Goal: Feedback & Contribution: Submit feedback/report problem

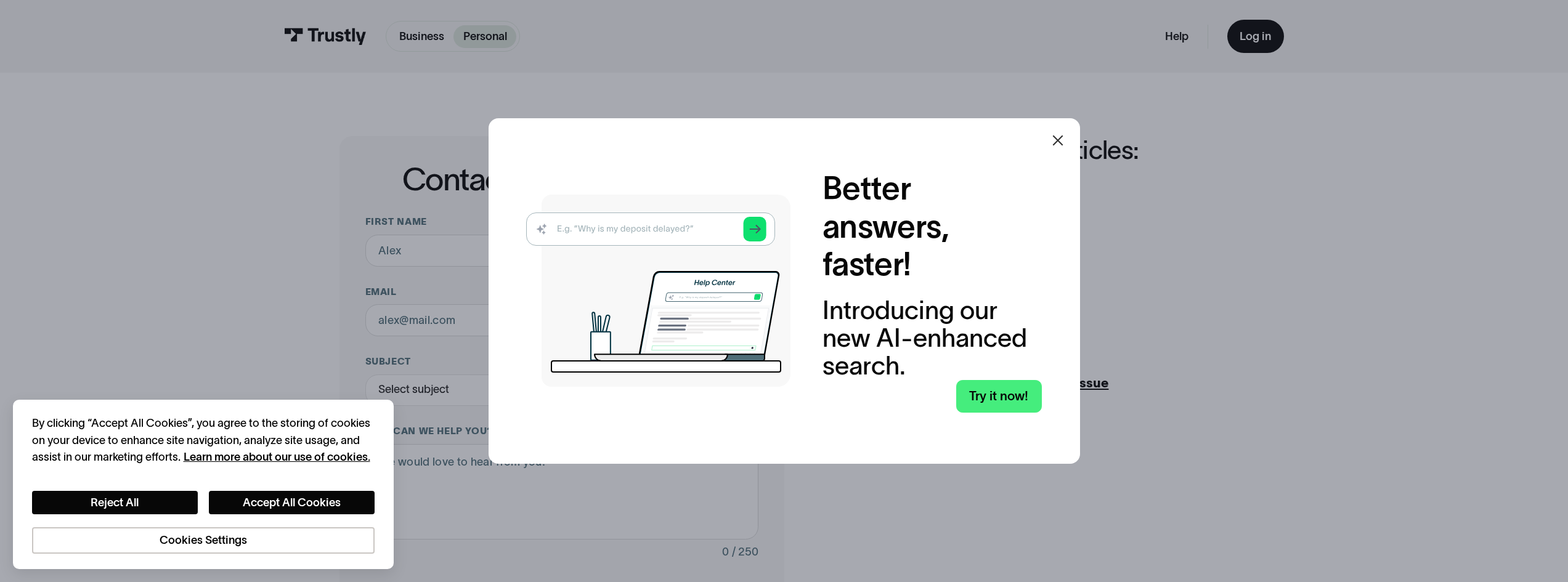
click at [1060, 142] on icon at bounding box center [1058, 141] width 11 height 11
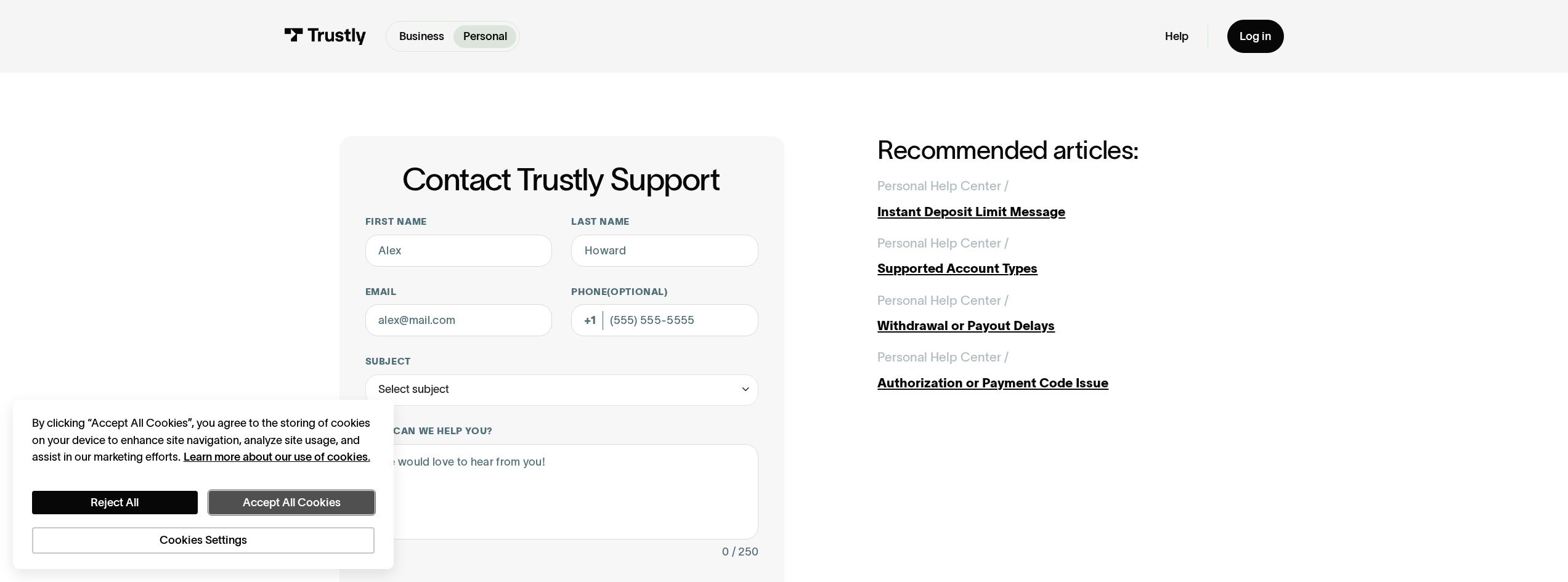
click at [273, 507] on button "Accept All Cookies" at bounding box center [291, 502] width 165 height 24
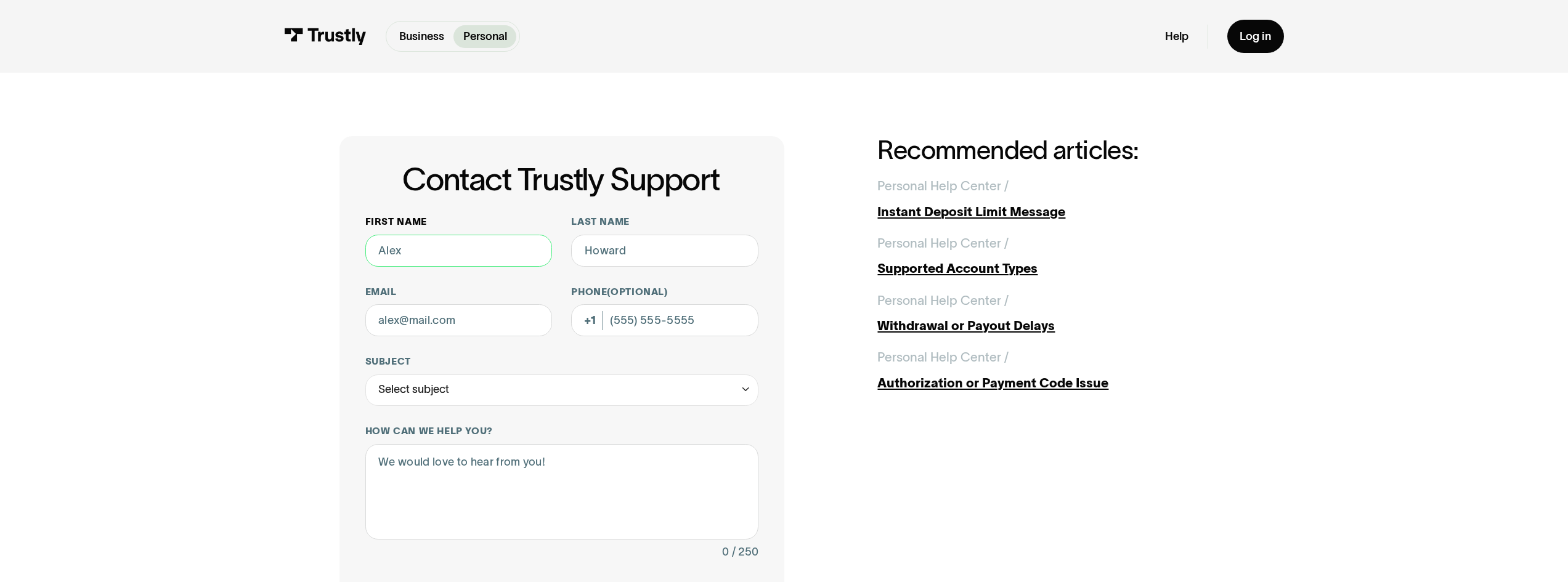
click at [472, 258] on input "First name" at bounding box center [459, 250] width 187 height 32
type input "calvin"
type input "pham"
click at [457, 326] on input "Email" at bounding box center [459, 320] width 187 height 32
type input "calvinpham6789@gmail.com"
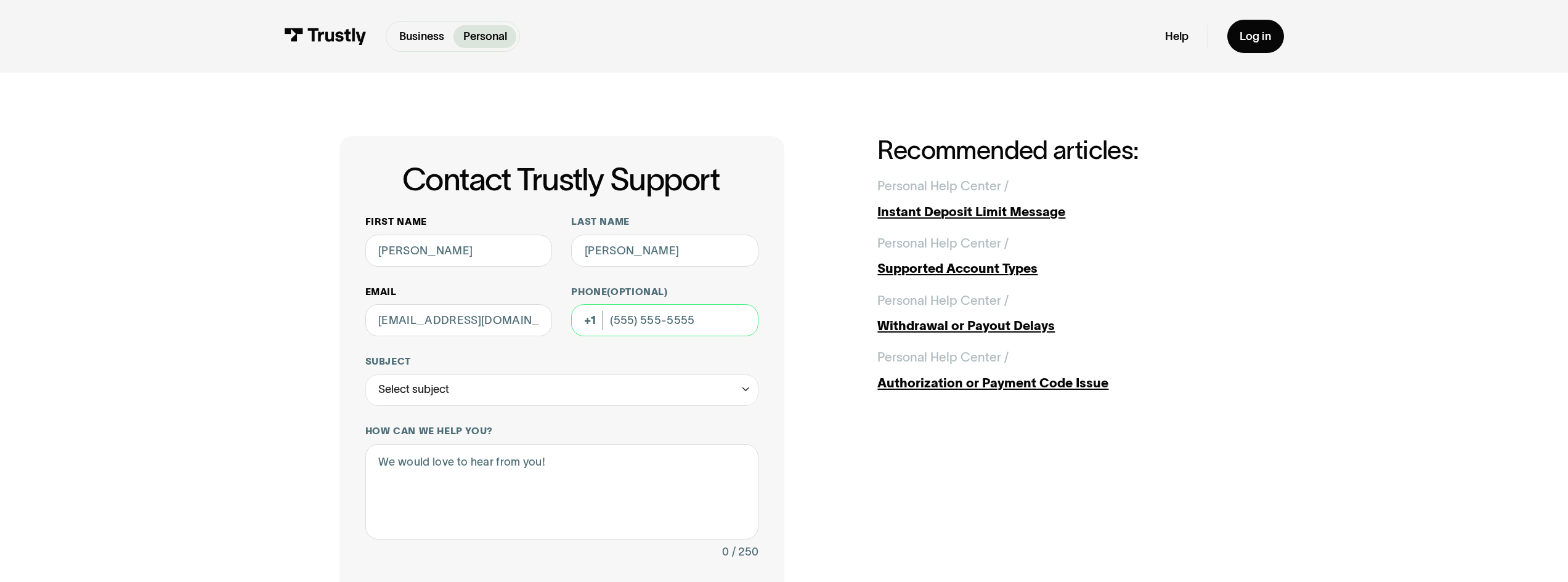
type input "(408) 613-5556"
click at [477, 396] on div "Select subject" at bounding box center [562, 390] width 394 height 32
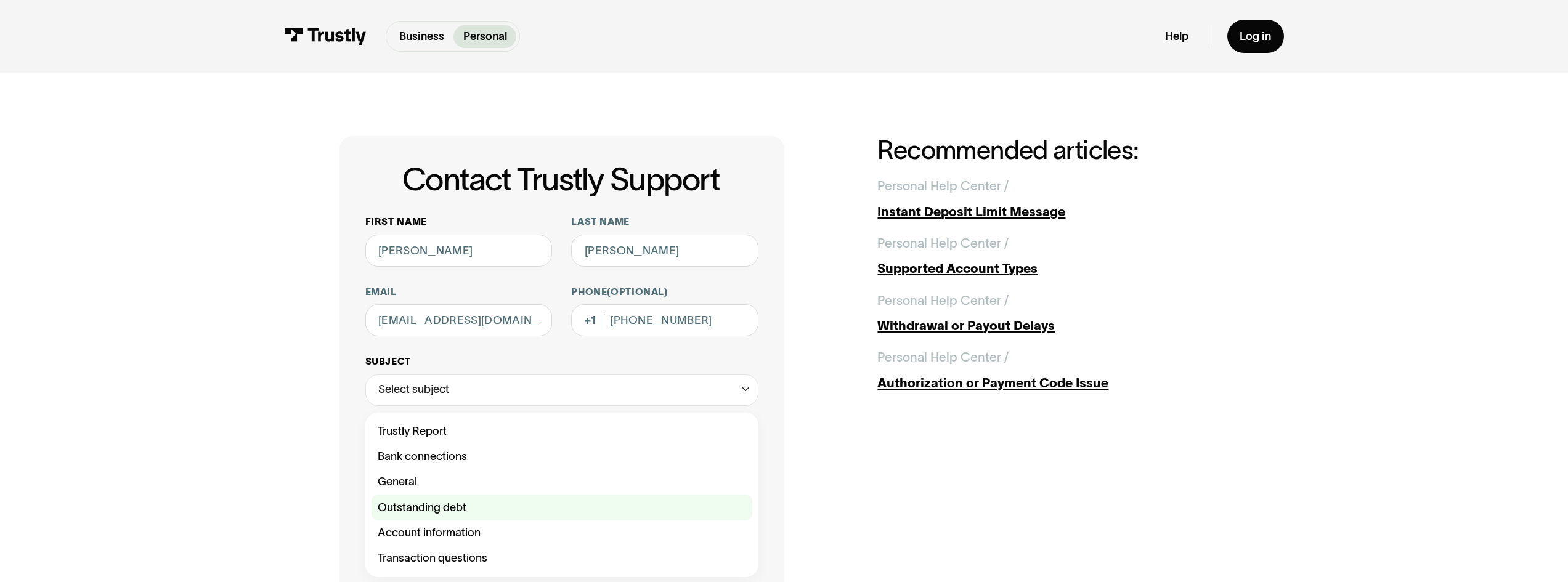
click at [476, 509] on div "Contact Trustly Support" at bounding box center [562, 507] width 381 height 26
type input "**********"
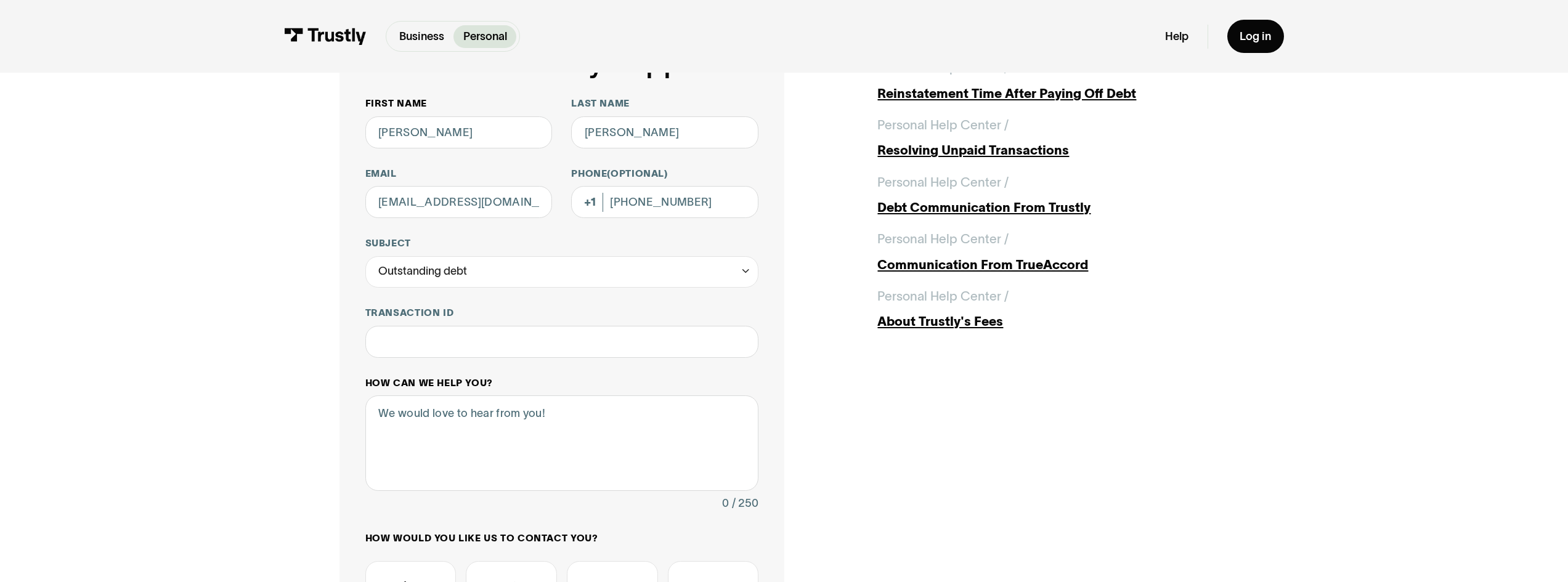
scroll to position [123, 0]
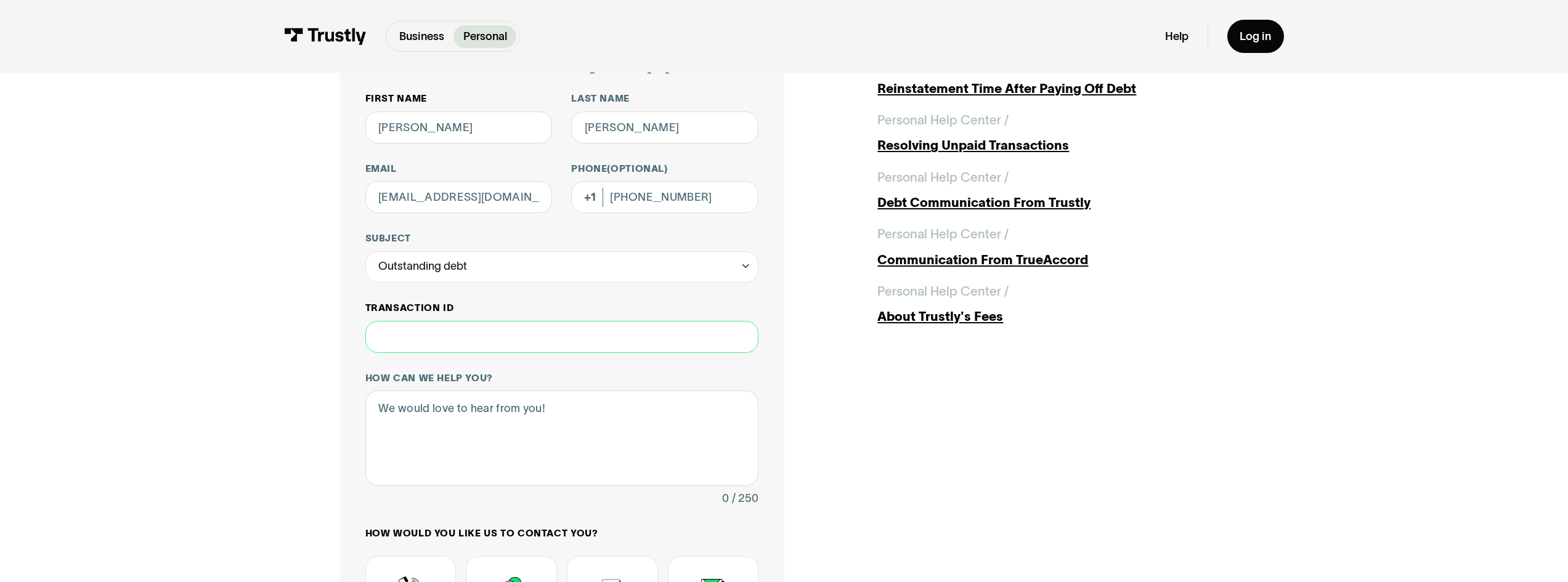
click at [495, 330] on input "Transaction ID" at bounding box center [562, 336] width 394 height 32
paste input "**********"
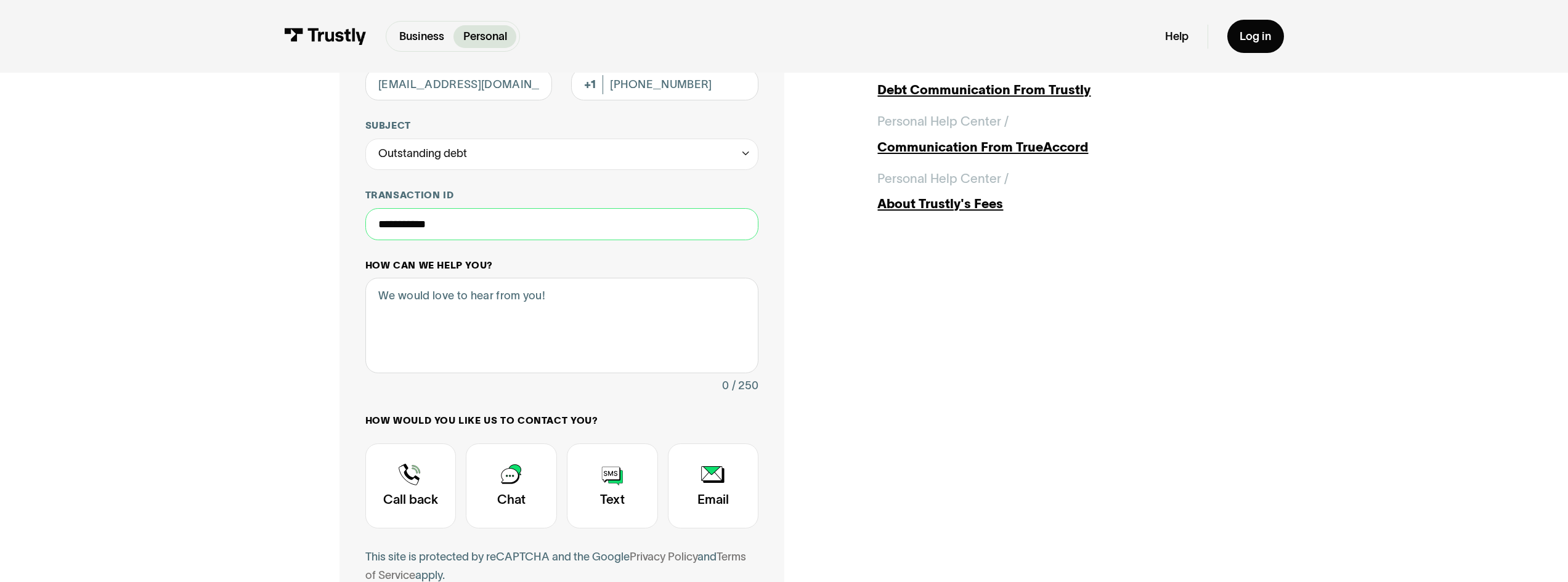
scroll to position [247, 0]
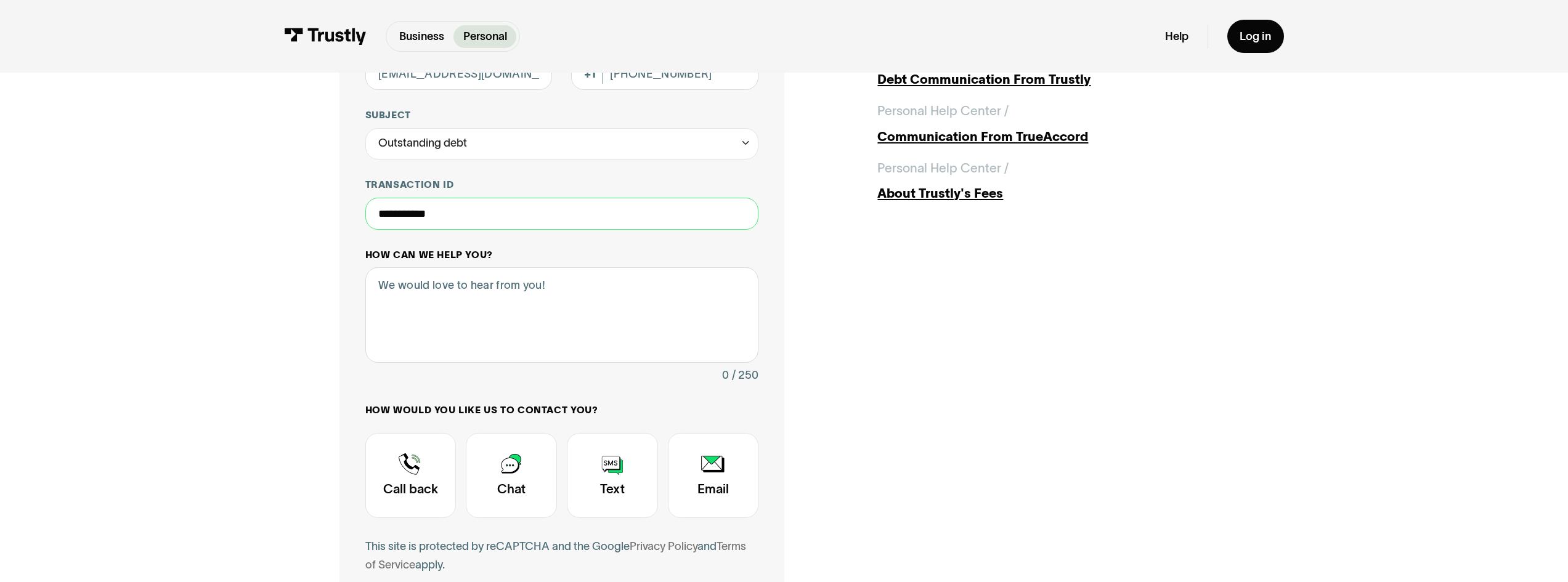
type input "**********"
click at [511, 294] on textarea "How can we help you?" at bounding box center [562, 315] width 394 height 96
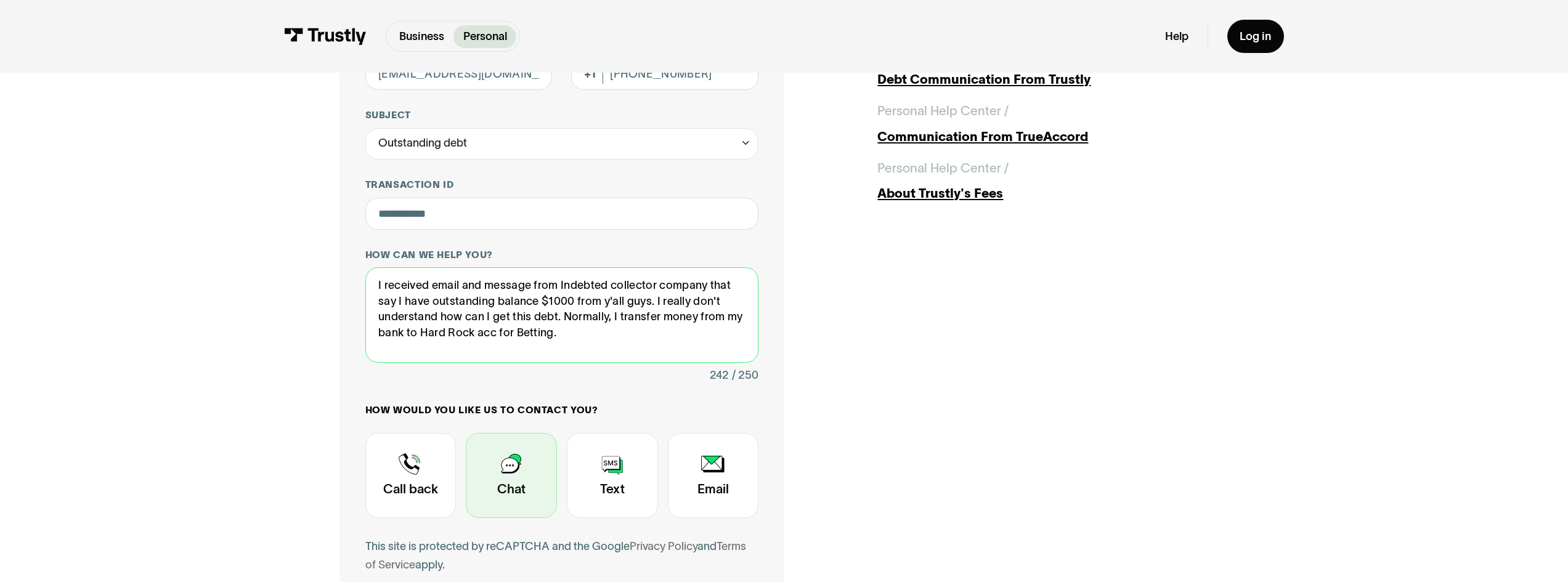
type textarea "I received email and message from Indebted collector company that say I have ou…"
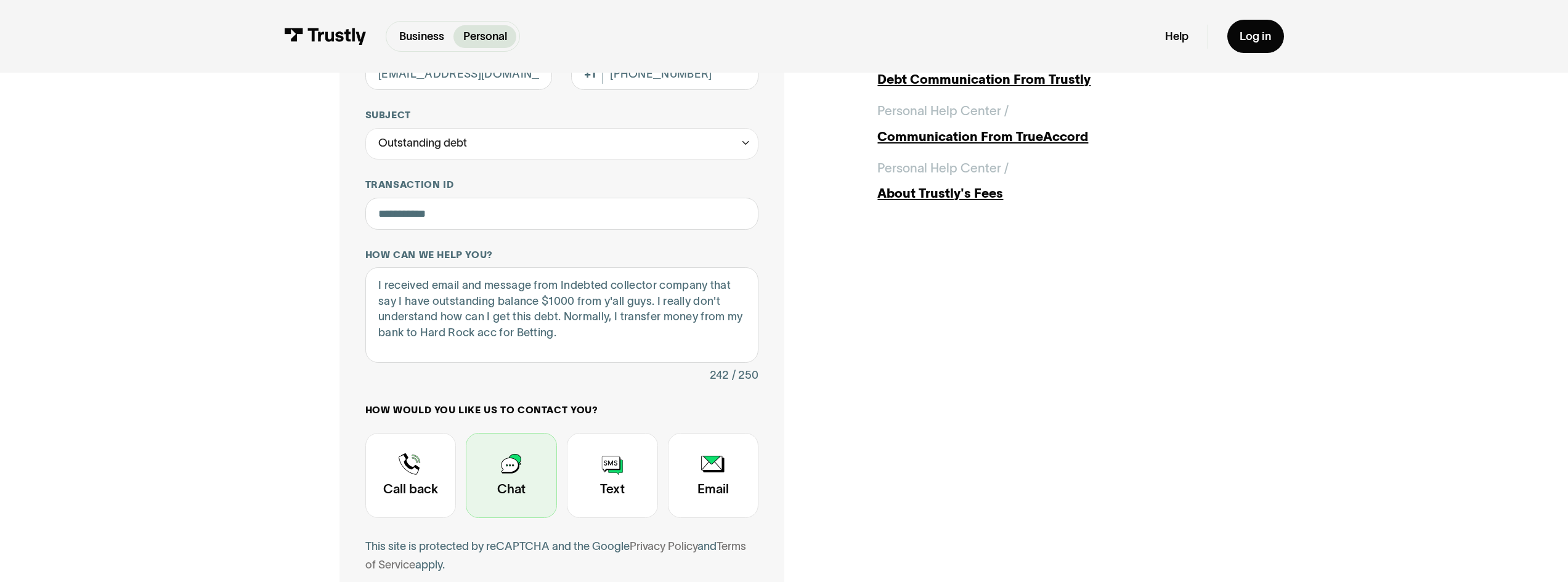
click at [490, 494] on div "Contact Trustly Support" at bounding box center [511, 475] width 91 height 85
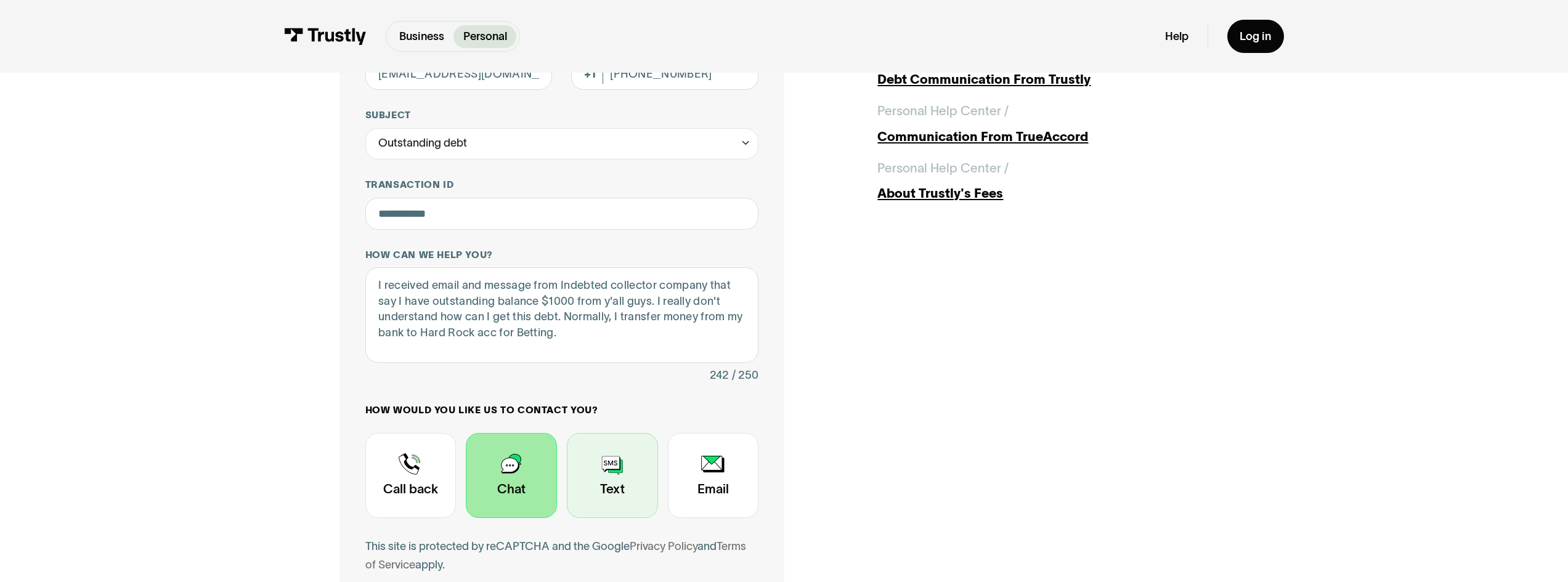
click at [602, 472] on div "Contact Trustly Support" at bounding box center [612, 475] width 91 height 85
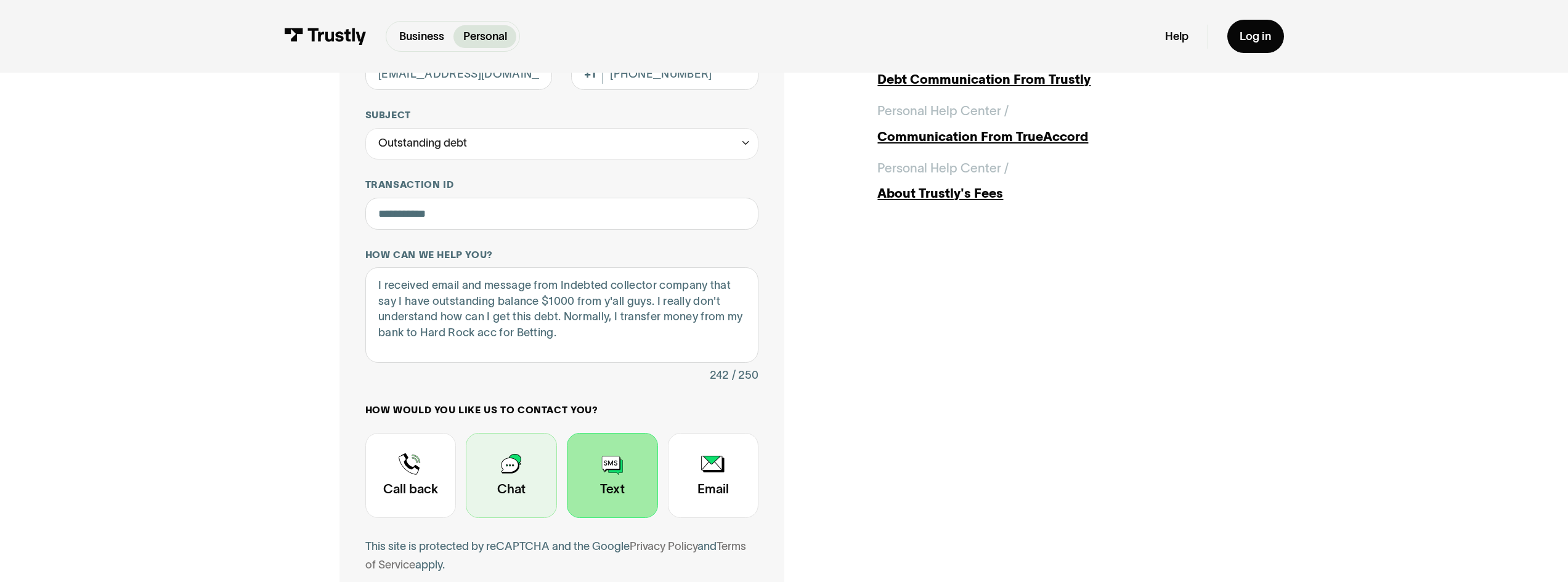
click at [530, 474] on div "Contact Trustly Support" at bounding box center [511, 475] width 91 height 85
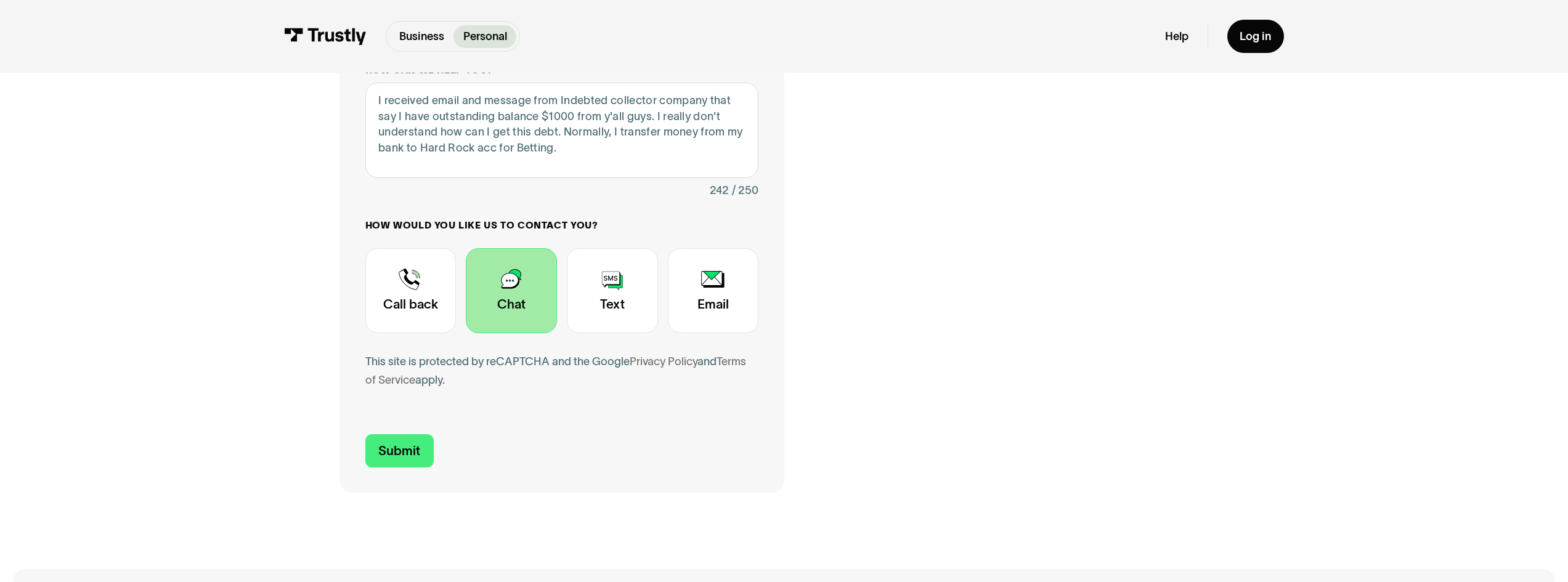
scroll to position [308, 0]
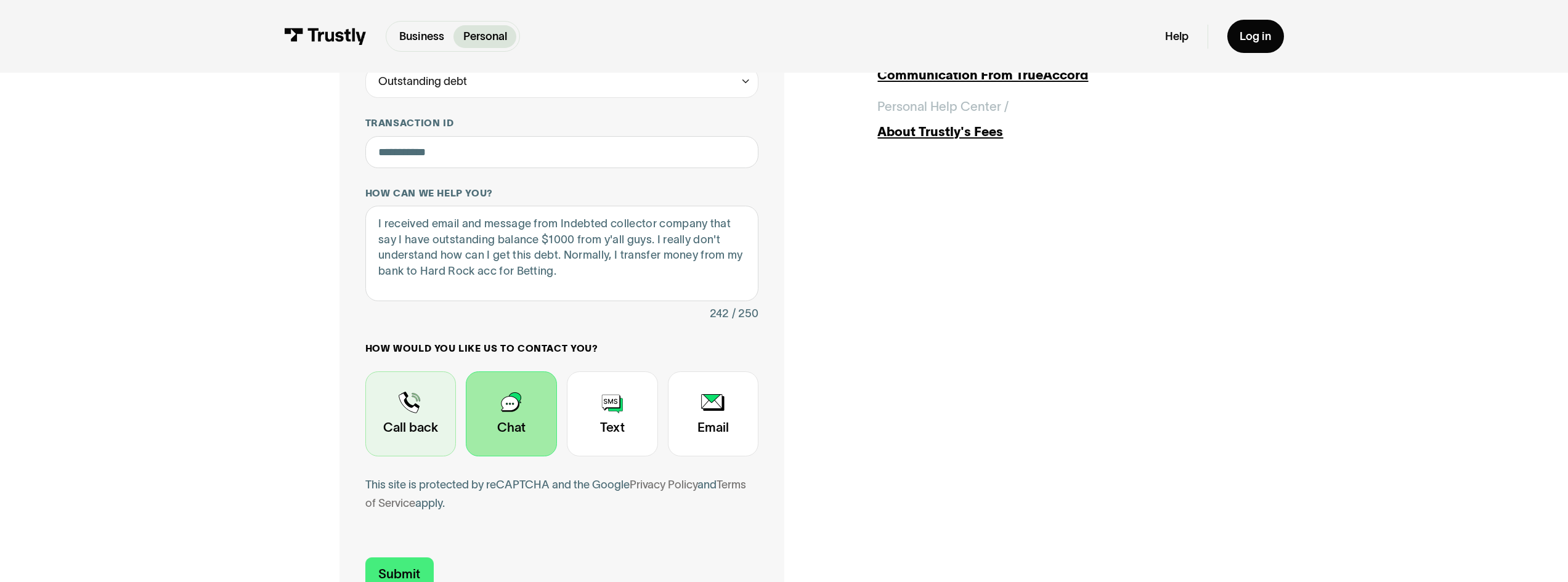
click at [431, 420] on div "Contact Trustly Support" at bounding box center [411, 414] width 91 height 85
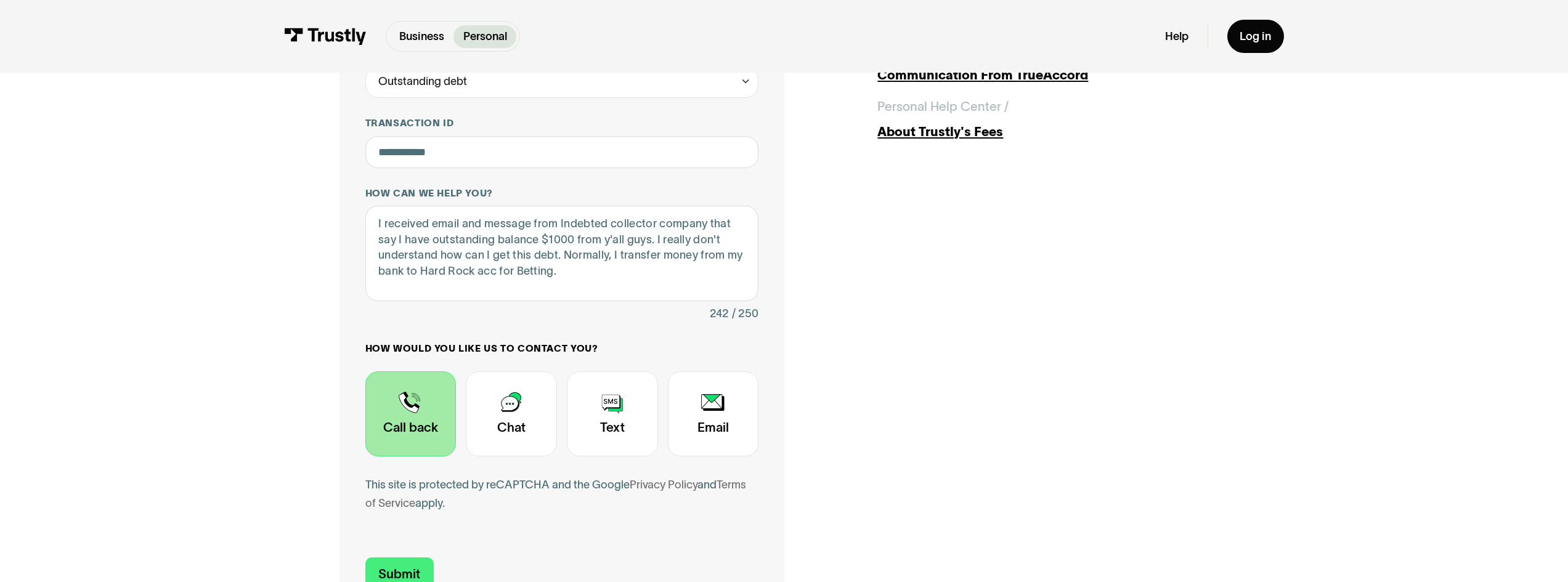
click at [557, 424] on div "How would you like us to contact you? Unavailable placeholder message Call back…" at bounding box center [562, 399] width 394 height 114
click at [547, 424] on div "Contact Trustly Support" at bounding box center [511, 414] width 91 height 85
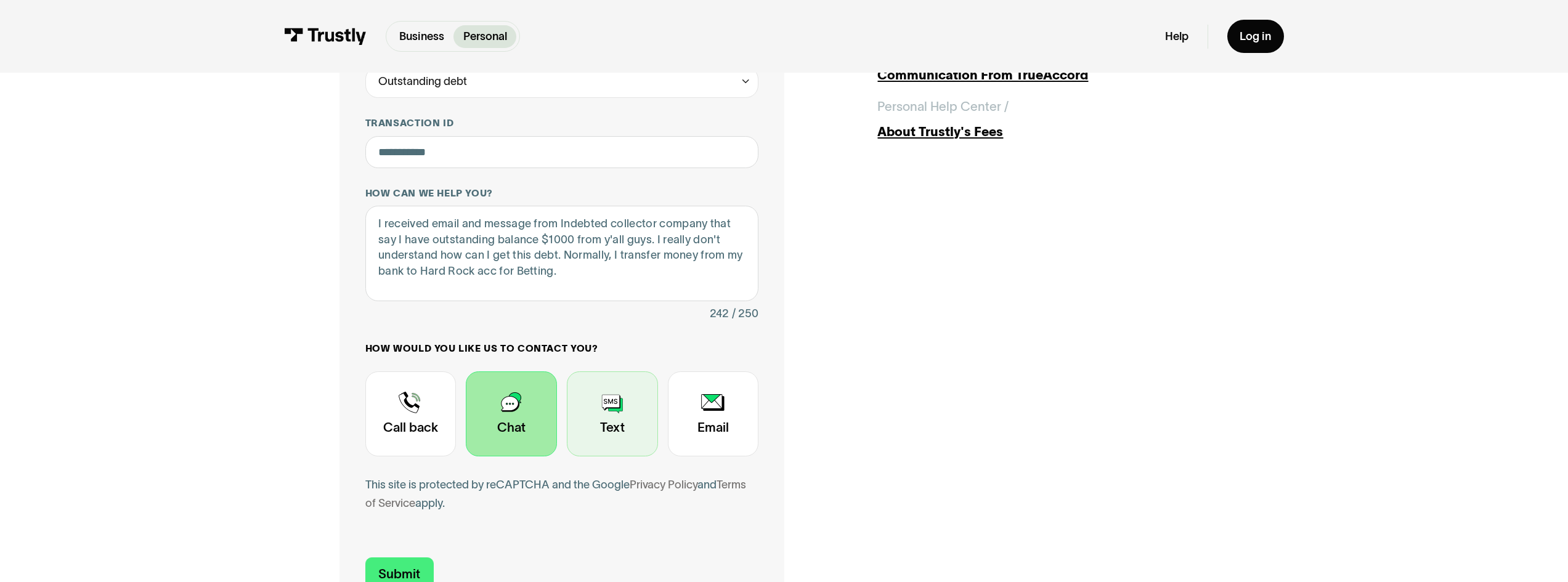
click at [591, 429] on div "Contact Trustly Support" at bounding box center [612, 414] width 91 height 85
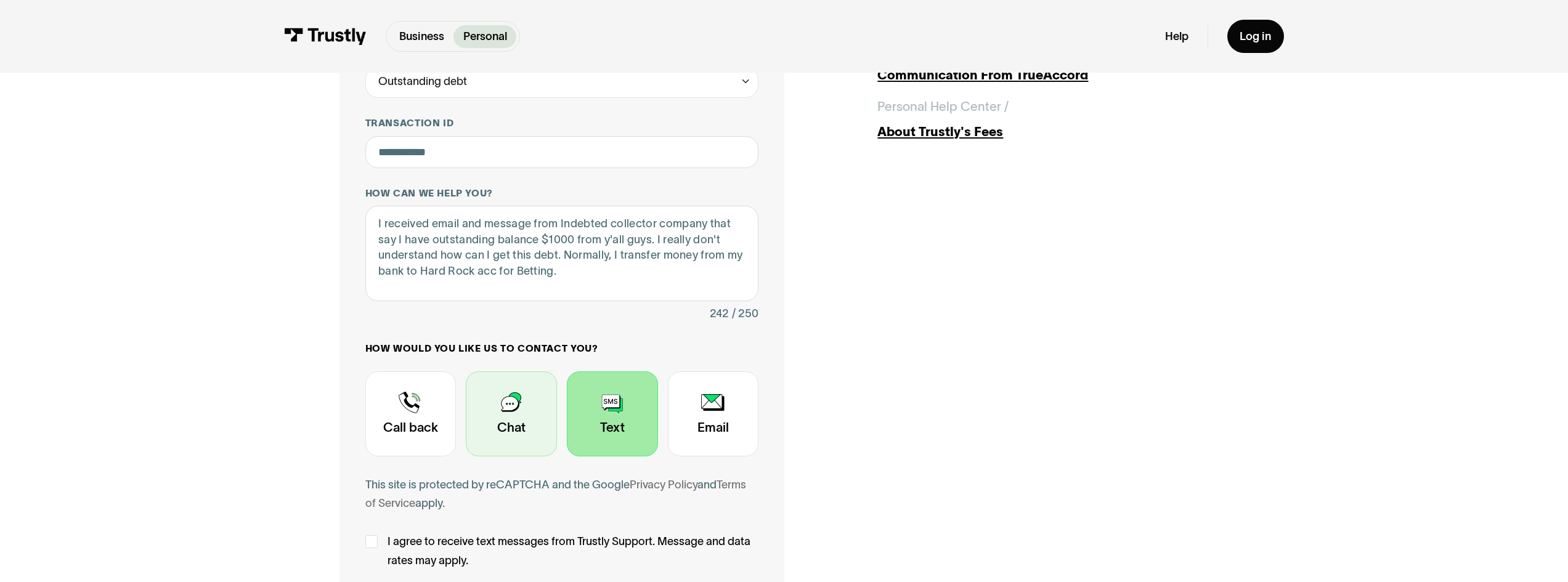
click at [513, 425] on div "Contact Trustly Support" at bounding box center [511, 414] width 91 height 85
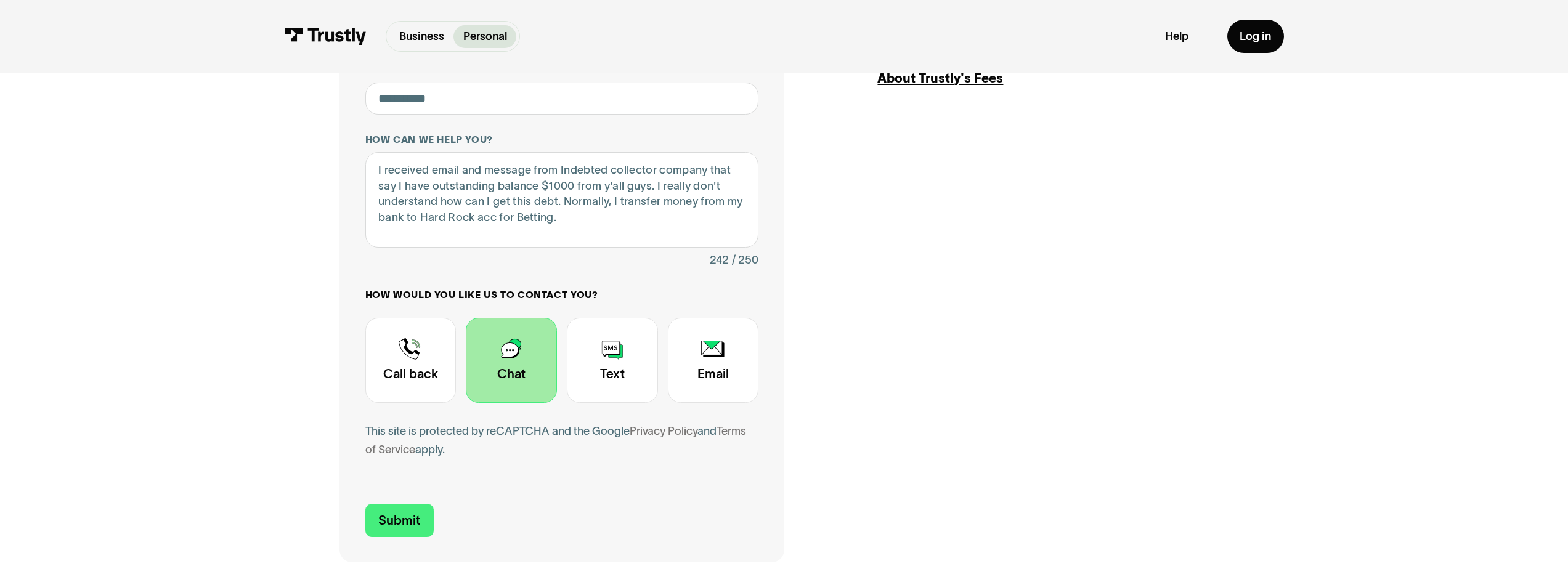
scroll to position [493, 0]
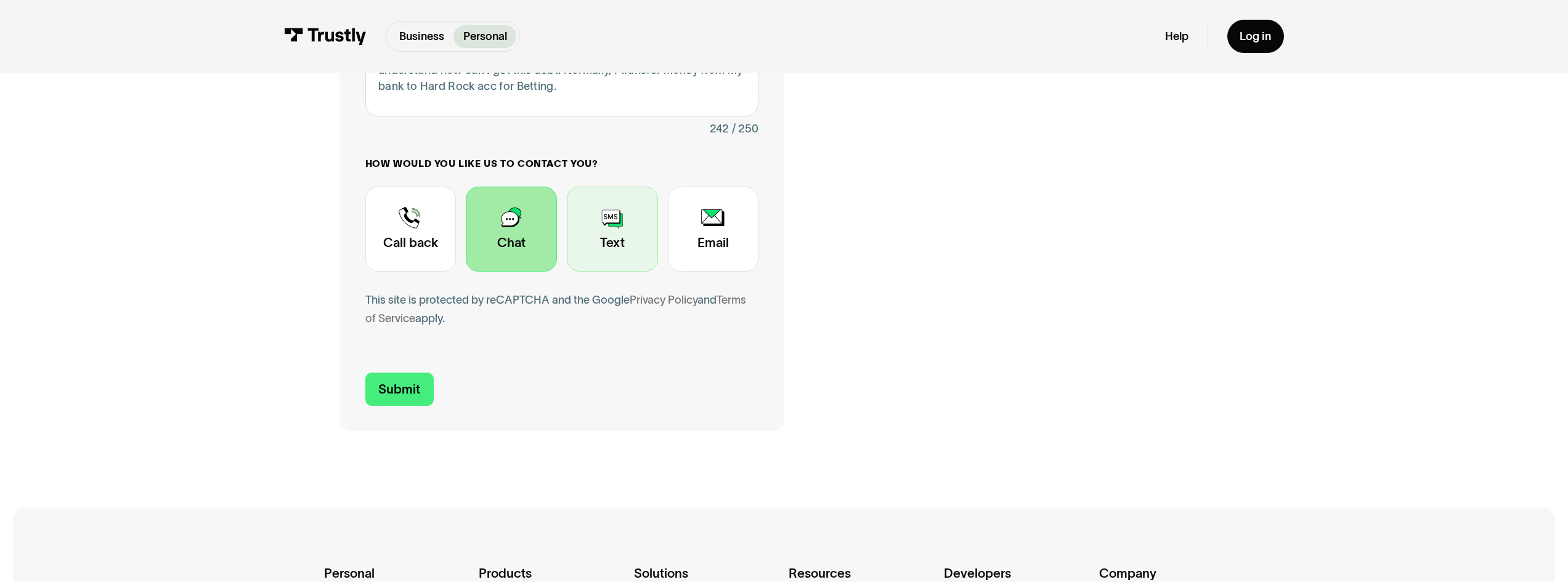
click at [622, 247] on div "Contact Trustly Support" at bounding box center [612, 229] width 91 height 85
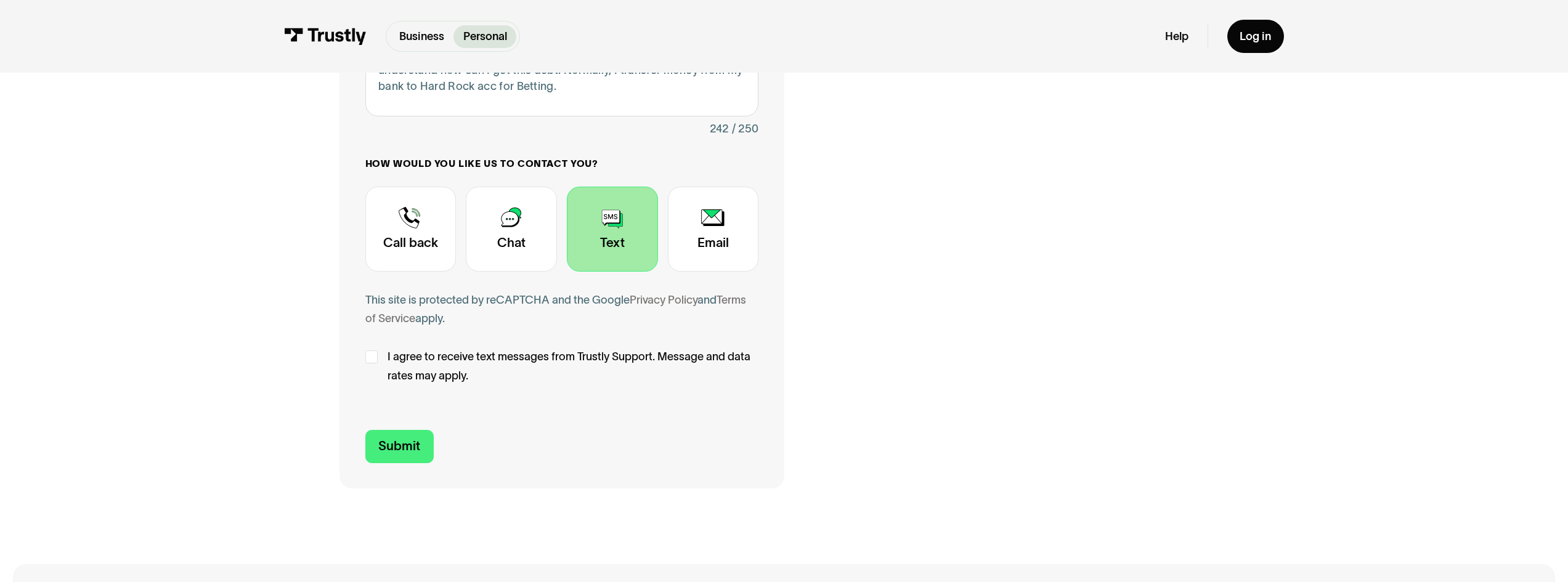
click at [394, 364] on span "I agree to receive text messages from Trustly Support. Message and data rates m…" at bounding box center [573, 366] width 372 height 38
click at [420, 241] on div "Contact Trustly Support" at bounding box center [411, 229] width 91 height 85
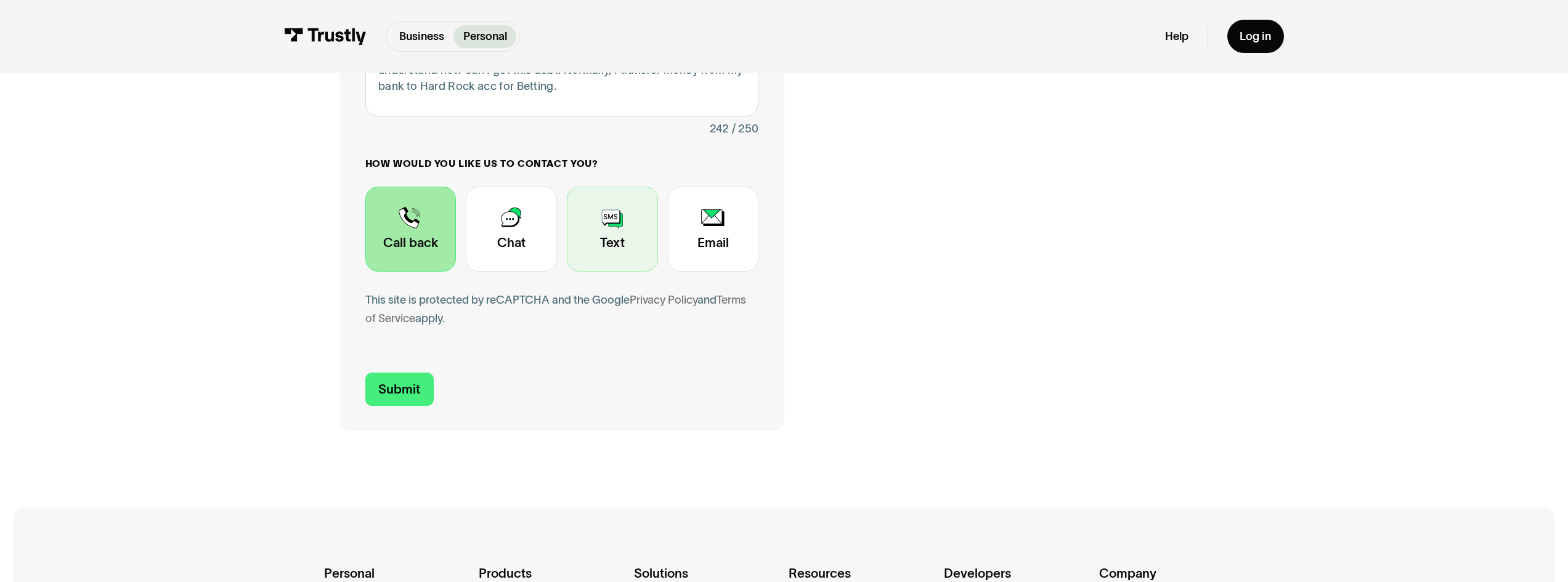
click at [615, 254] on div "Contact Trustly Support" at bounding box center [612, 229] width 91 height 85
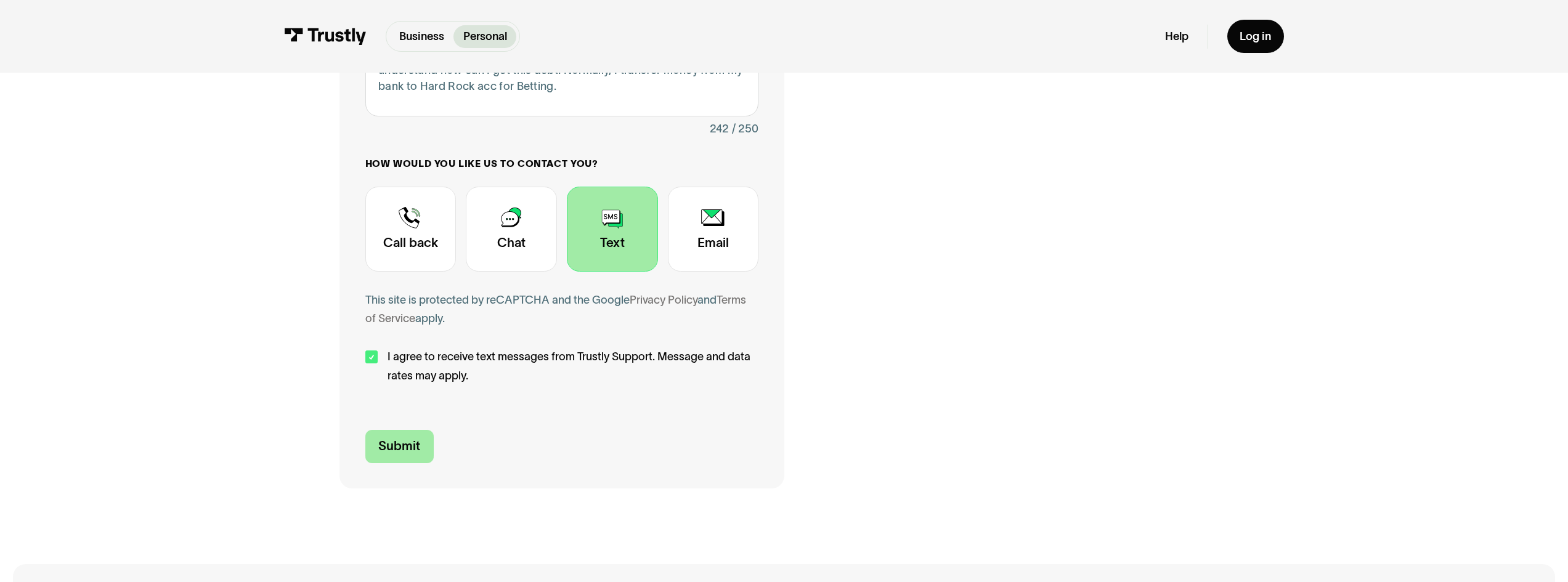
click at [408, 442] on input "Submit" at bounding box center [400, 446] width 68 height 33
type input "+14086135556"
click at [414, 239] on div "Contact Trustly Support" at bounding box center [411, 229] width 91 height 85
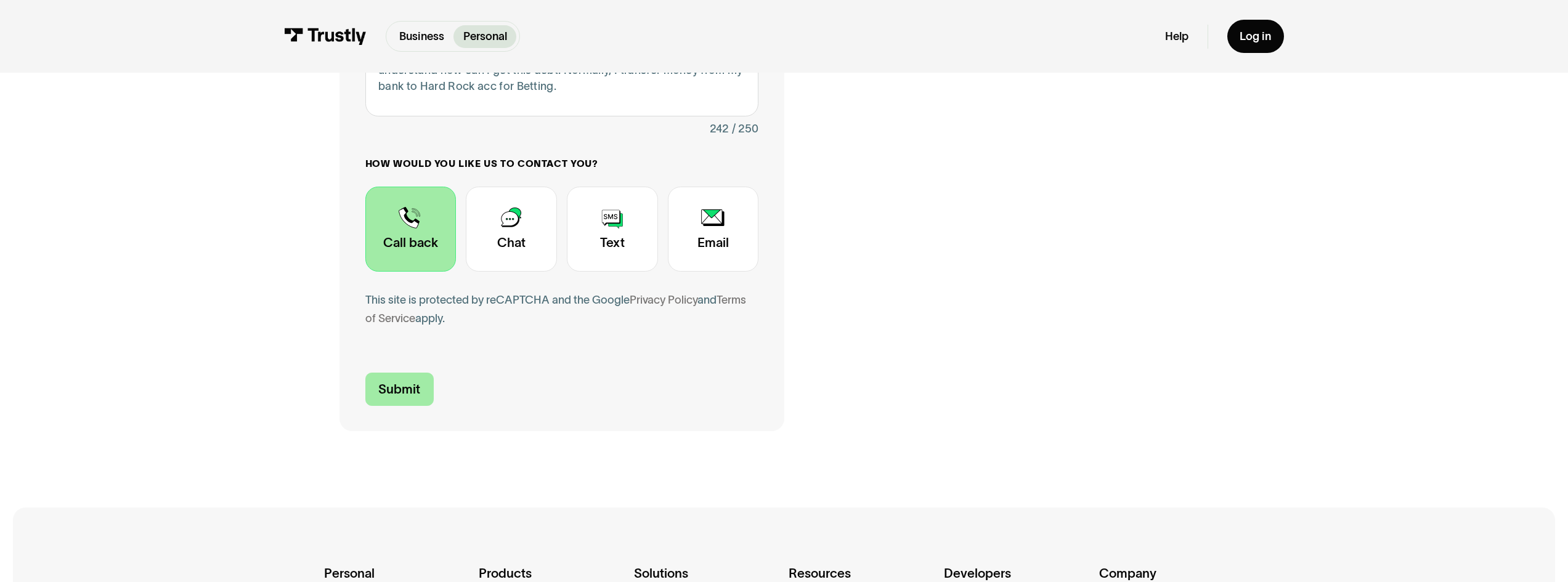
click at [402, 393] on input "Submit" at bounding box center [400, 389] width 68 height 33
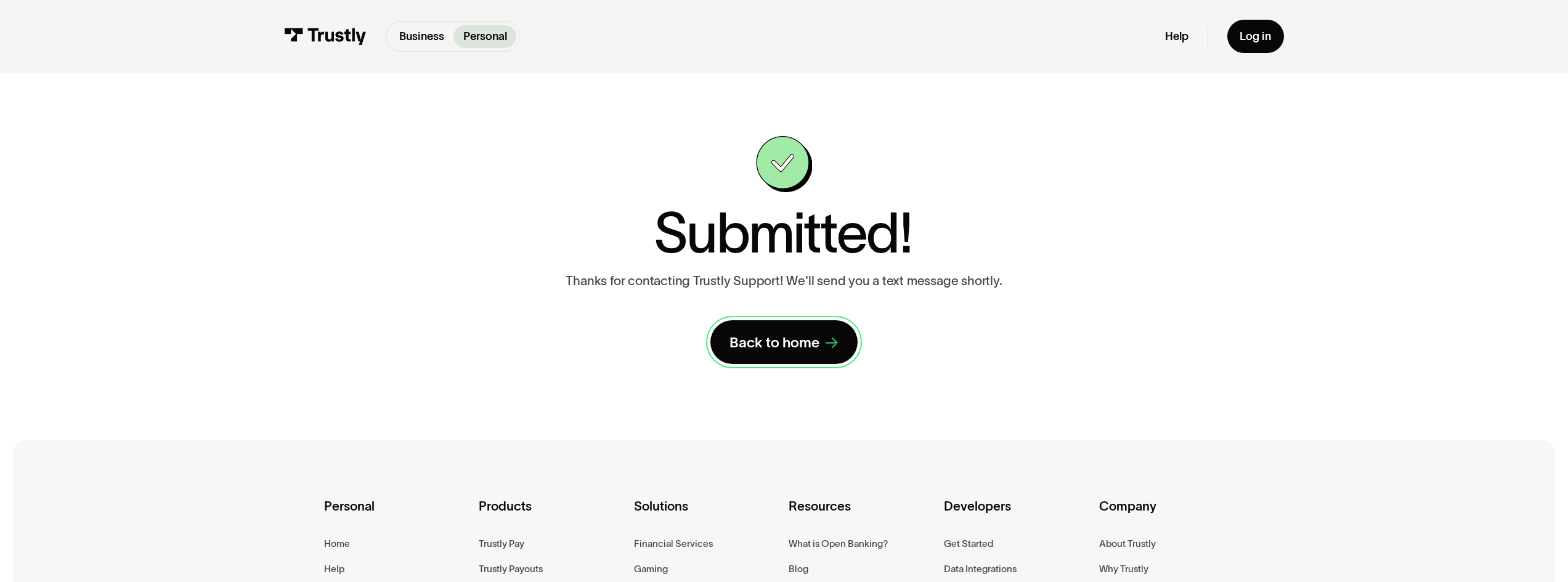
click at [762, 344] on div "Back to home" at bounding box center [775, 342] width 90 height 19
click at [1249, 41] on div "Log in" at bounding box center [1255, 36] width 32 height 14
click at [803, 351] on div "Back to home" at bounding box center [775, 342] width 90 height 19
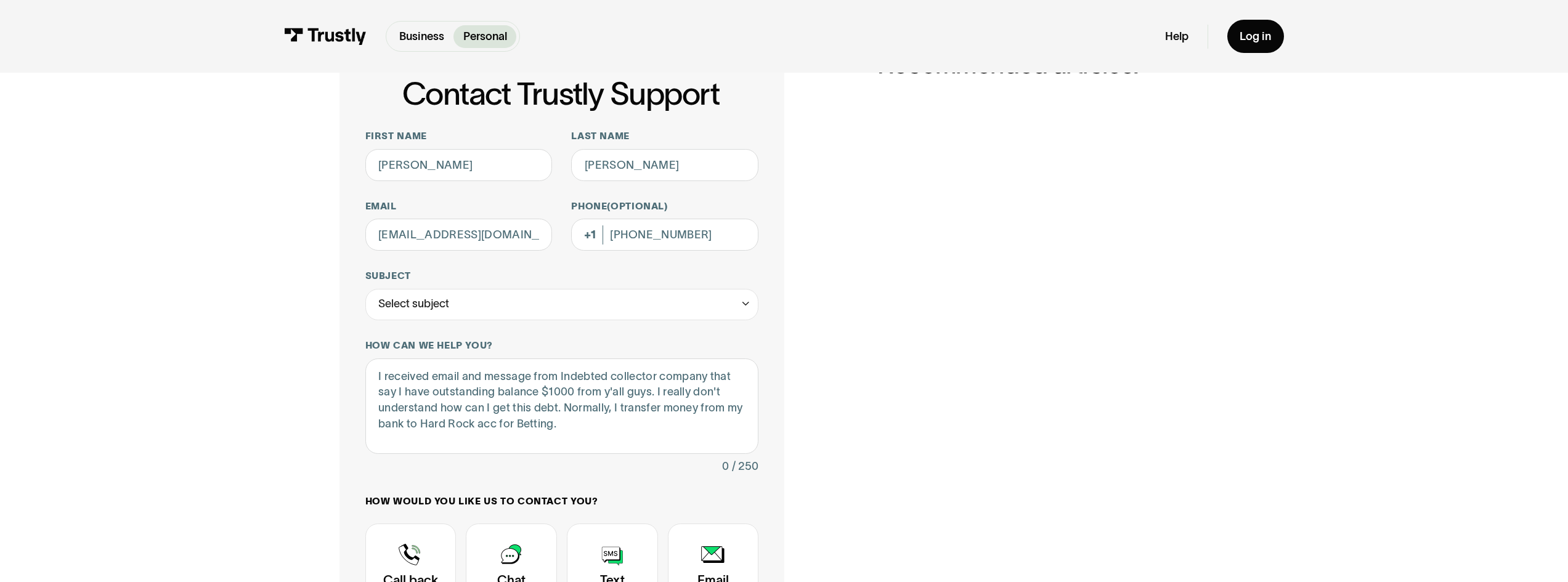
scroll to position [114, 0]
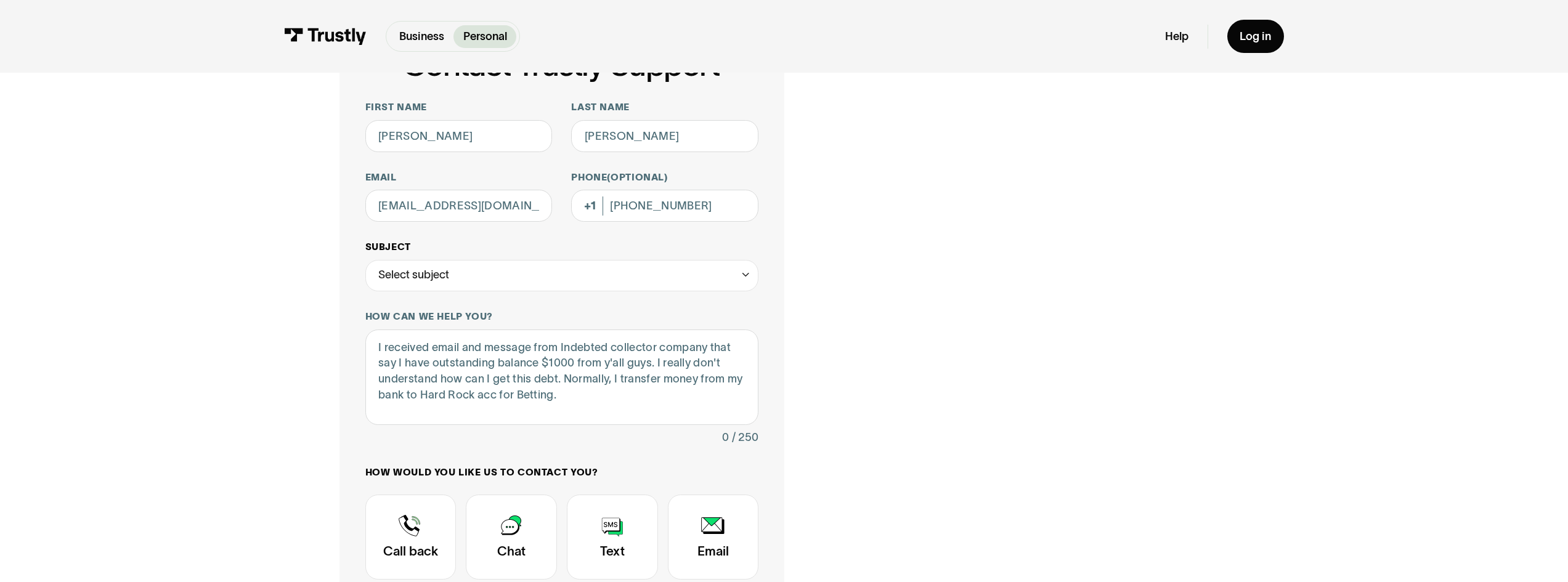
click at [737, 274] on div "Select subject" at bounding box center [562, 275] width 394 height 32
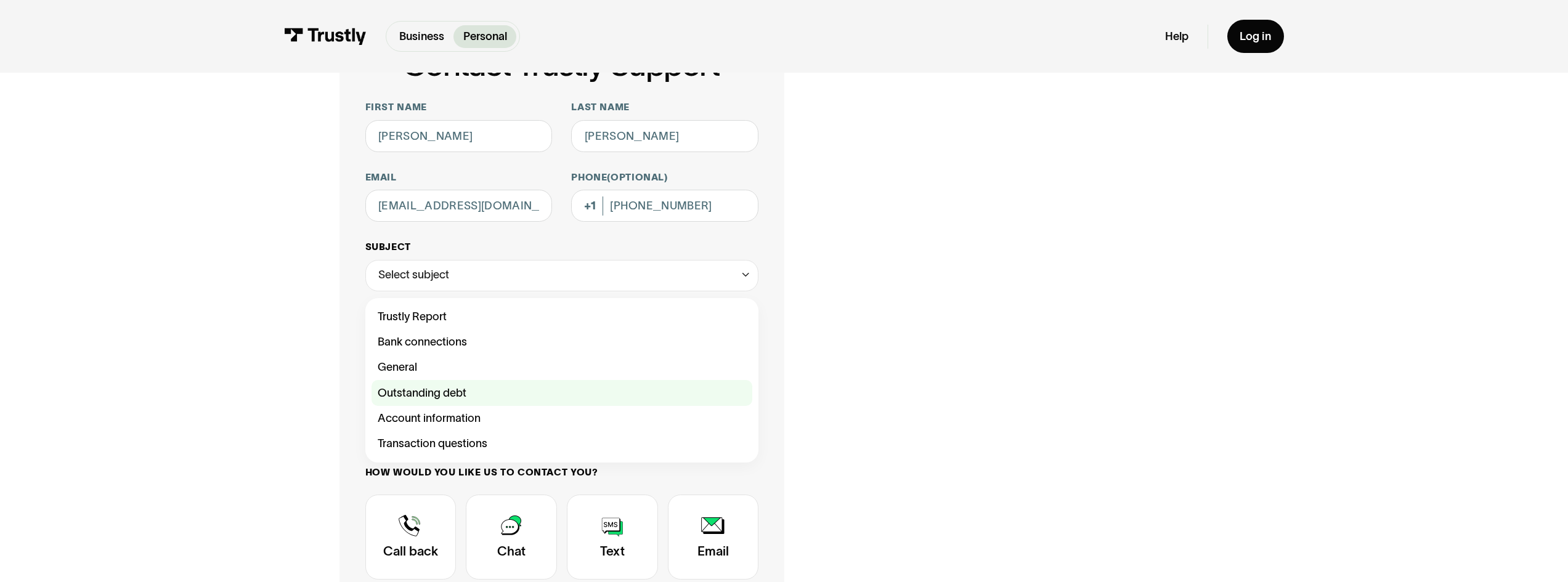
click at [508, 390] on div "Contact Trustly Support" at bounding box center [562, 393] width 381 height 26
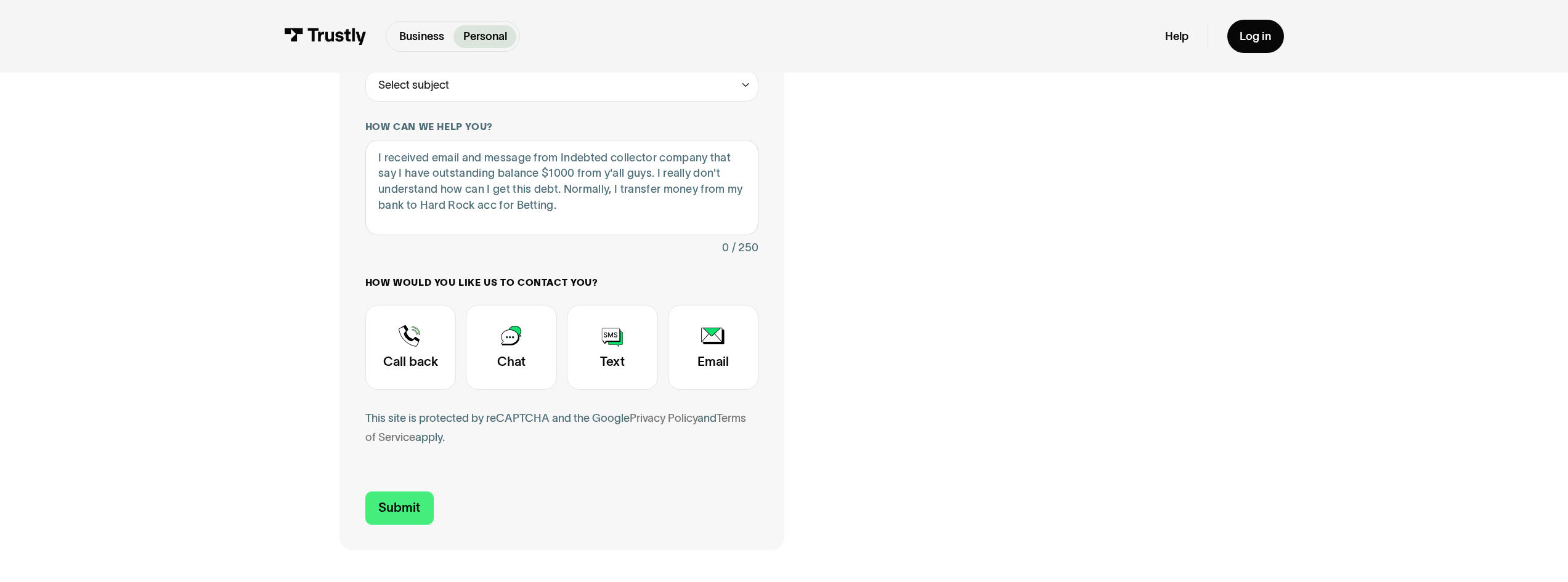
scroll to position [361, 0]
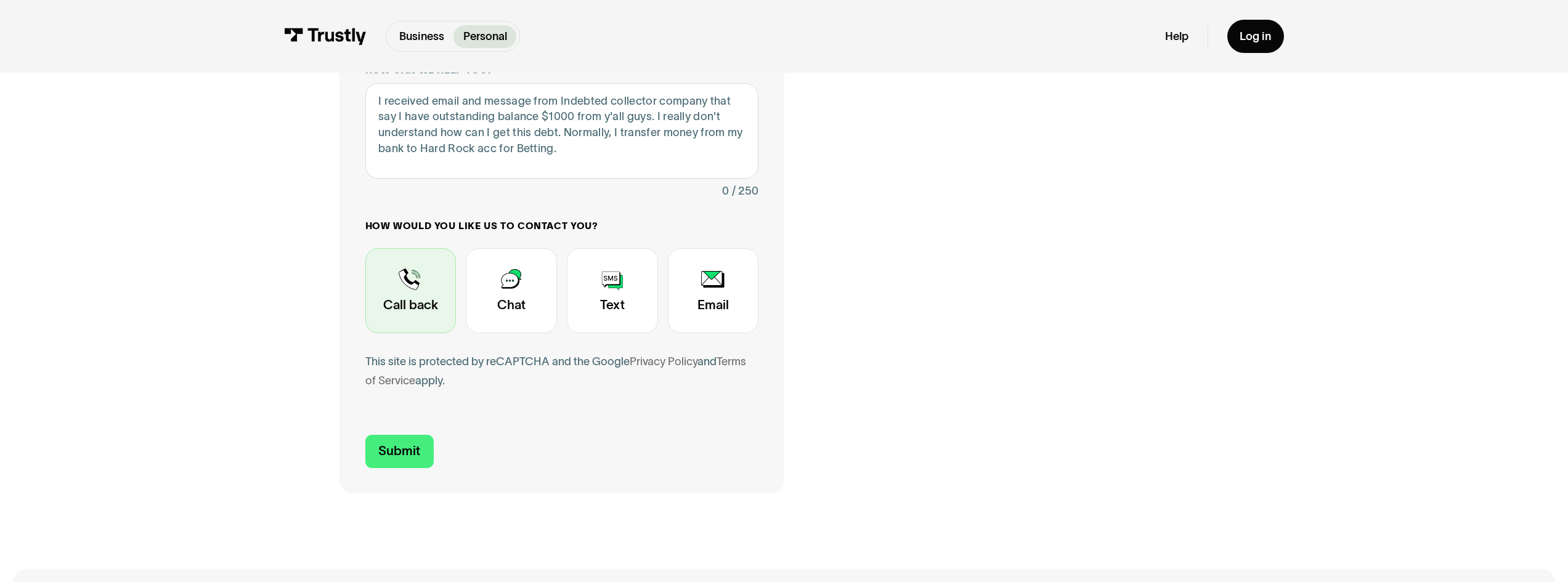
click at [379, 300] on div "Contact Trustly Support" at bounding box center [411, 291] width 91 height 85
click at [425, 311] on div "Contact Trustly Support" at bounding box center [411, 291] width 91 height 85
click at [414, 298] on div "Contact Trustly Support" at bounding box center [411, 291] width 91 height 85
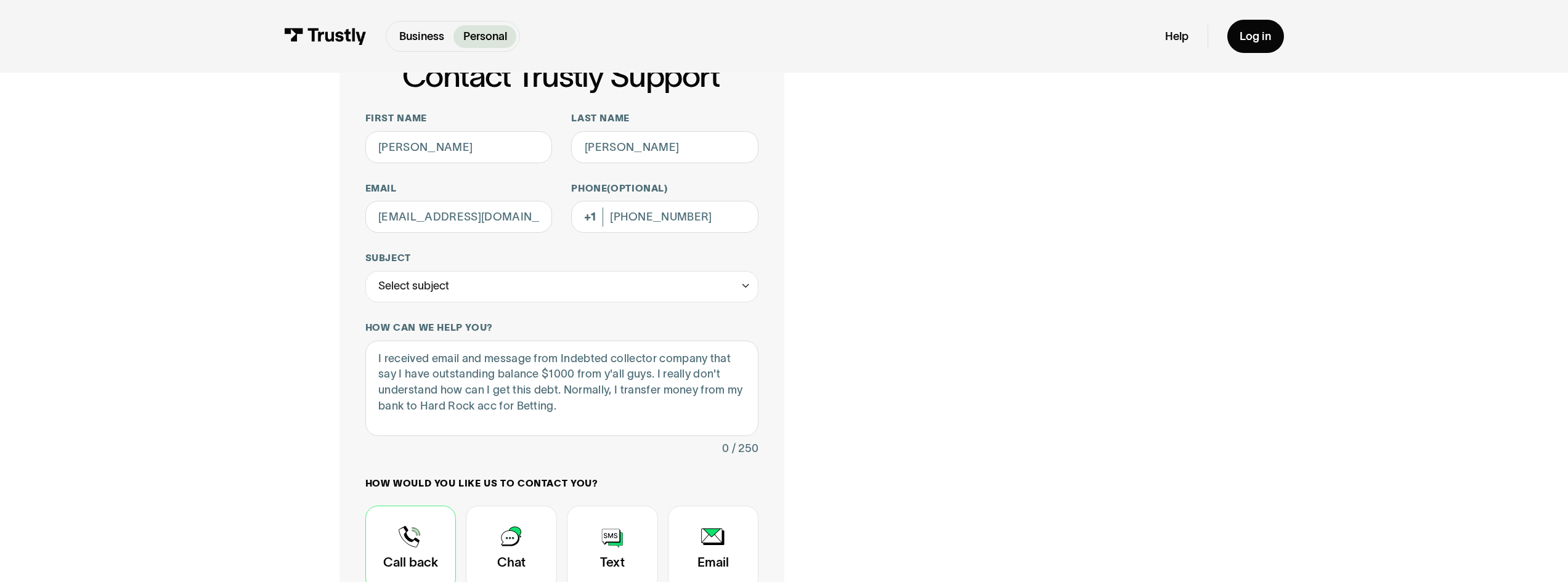
scroll to position [176, 0]
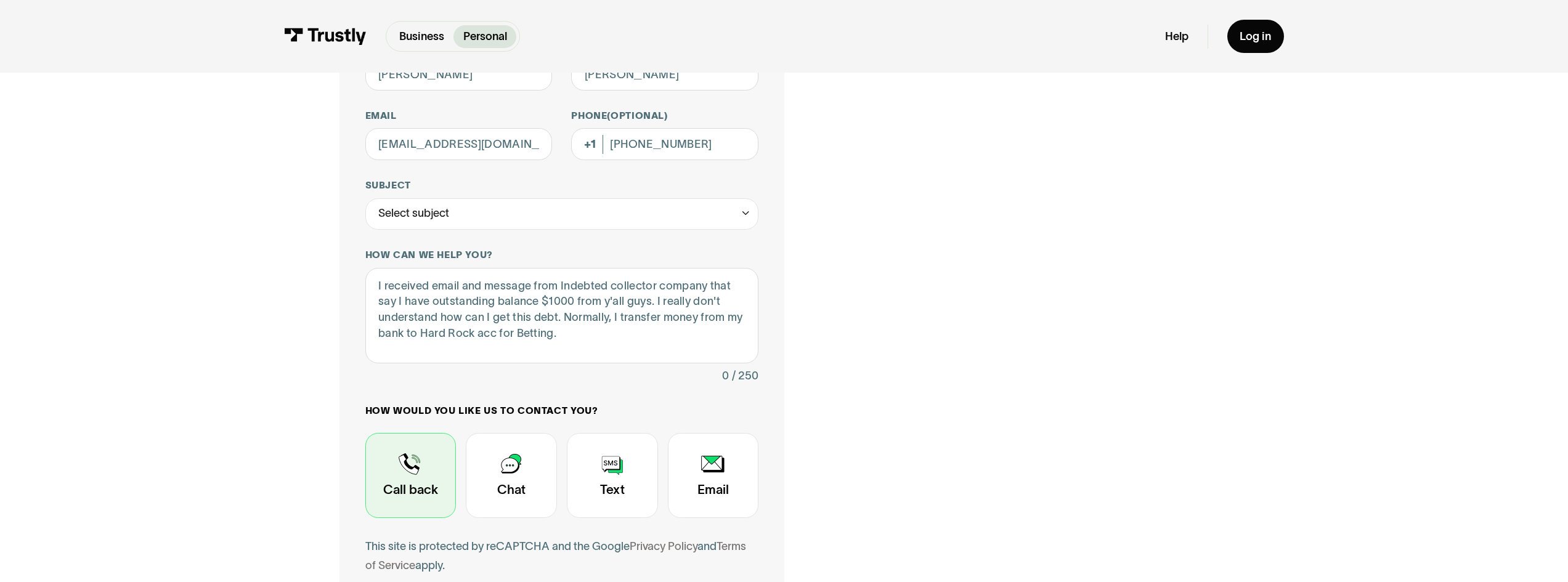
click at [409, 458] on div "Contact Trustly Support" at bounding box center [411, 475] width 91 height 85
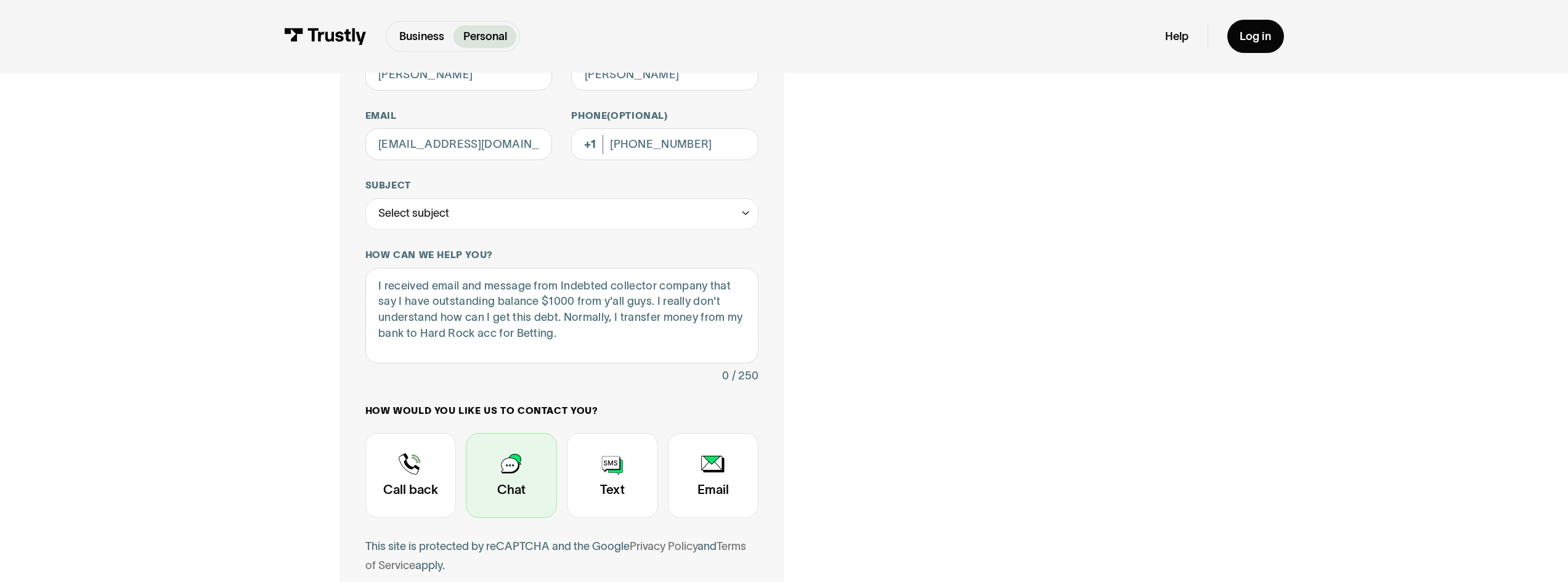
click at [499, 476] on div "Contact Trustly Support" at bounding box center [511, 475] width 91 height 85
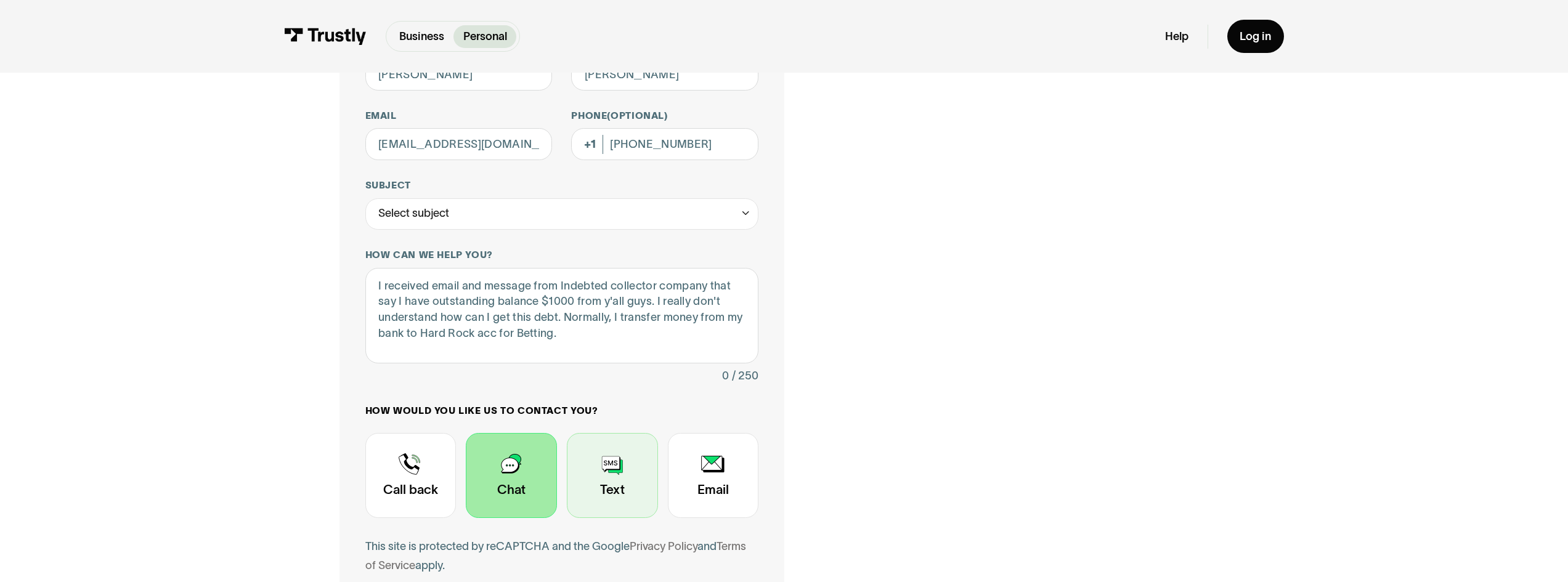
click at [615, 468] on div "Contact Trustly Support" at bounding box center [612, 475] width 91 height 85
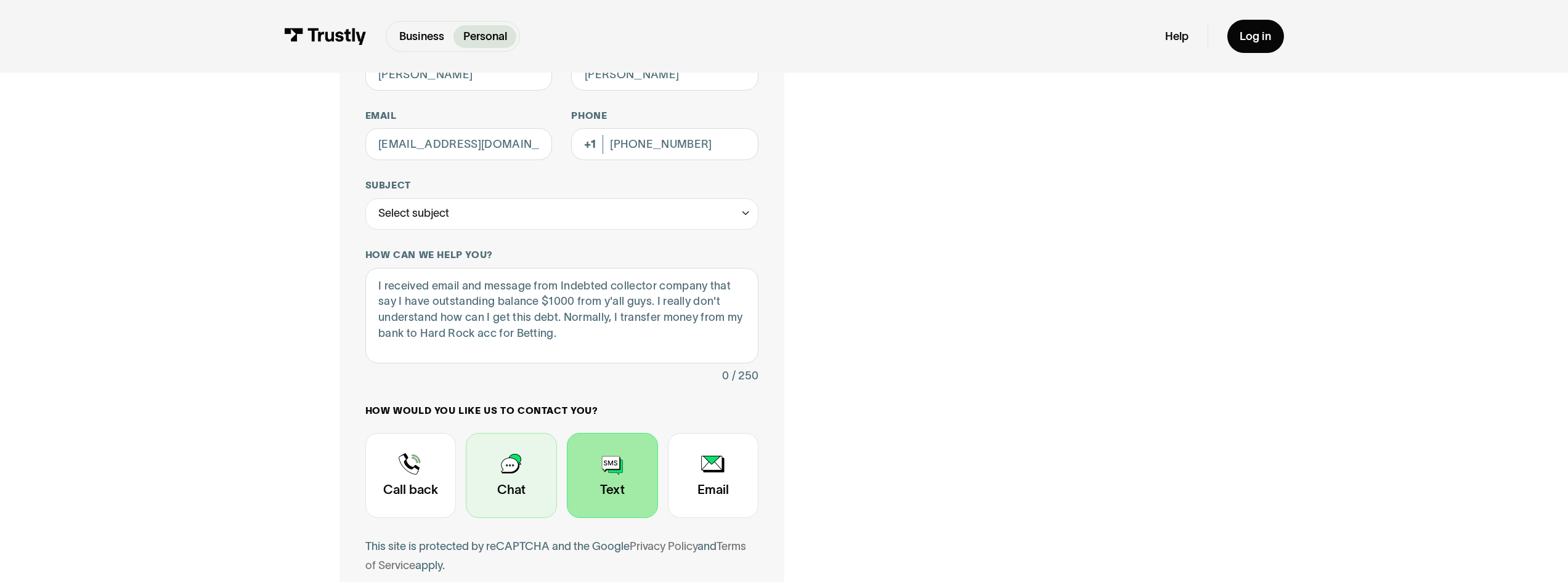
click at [512, 468] on div "Contact Trustly Support" at bounding box center [511, 475] width 91 height 85
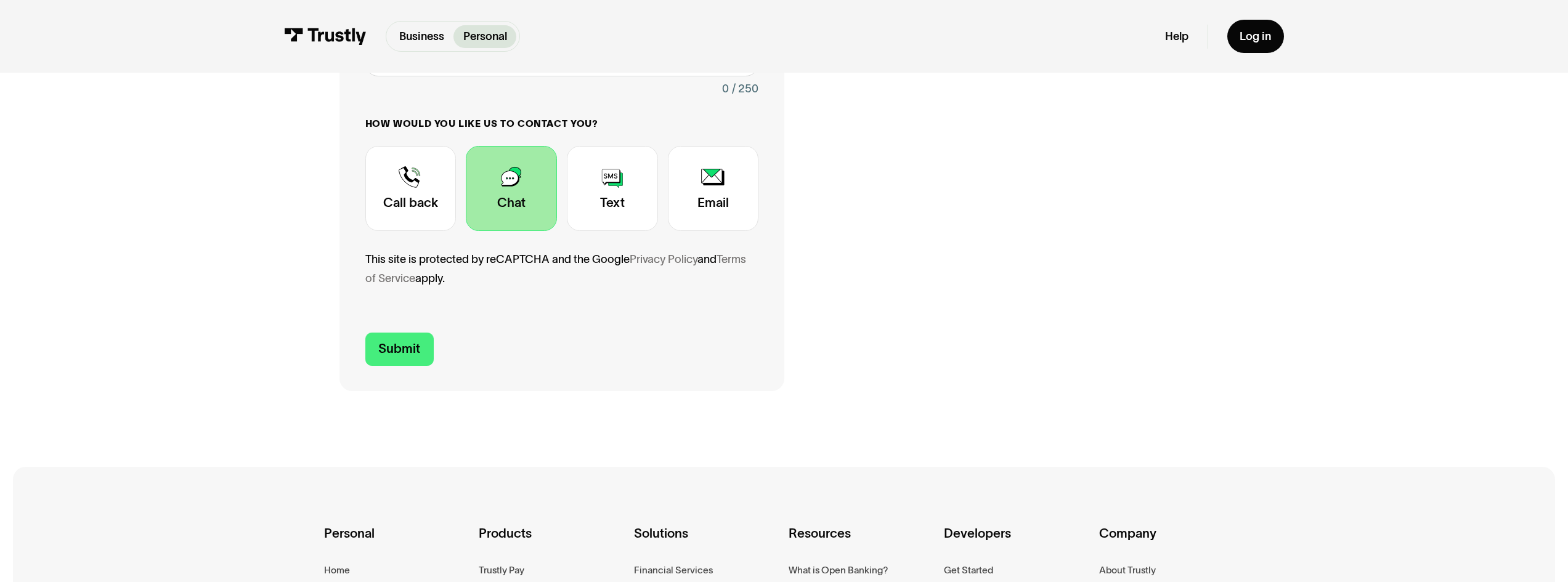
scroll to position [484, 0]
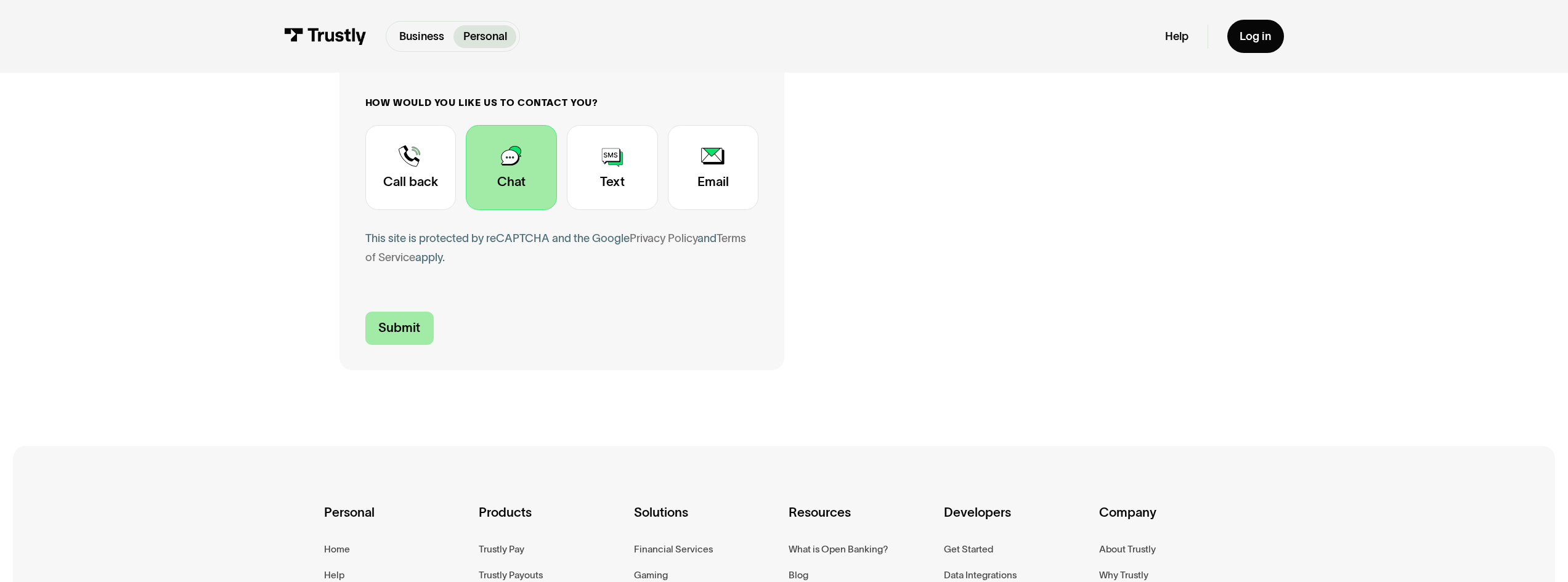
click at [407, 332] on input "Submit" at bounding box center [400, 328] width 68 height 33
